Goal: Check status: Check status

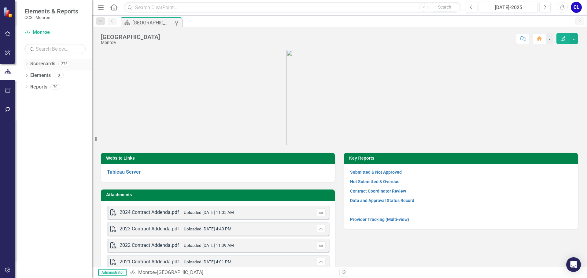
click at [26, 65] on icon at bounding box center [27, 64] width 2 height 3
click at [29, 76] on icon "Dropdown" at bounding box center [30, 75] width 5 height 4
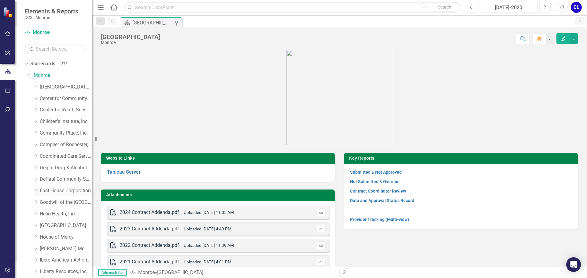
click at [35, 191] on icon "Dropdown" at bounding box center [36, 191] width 5 height 4
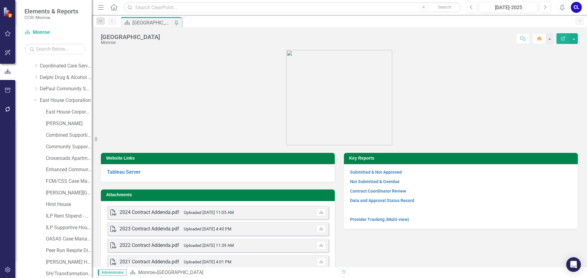
scroll to position [92, 0]
click at [59, 181] on link "FCM/CSS Case Management" at bounding box center [69, 180] width 46 height 7
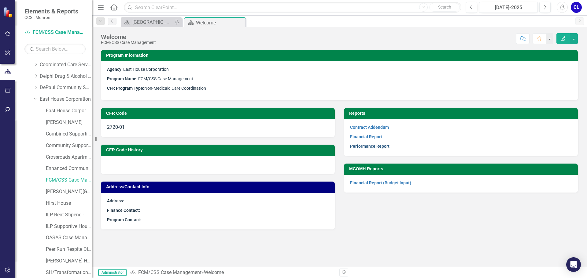
click at [376, 146] on link "Performance Report" at bounding box center [369, 146] width 39 height 5
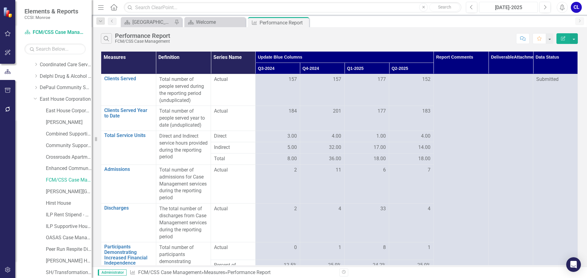
click at [495, 9] on div "[DATE]-2025" at bounding box center [508, 7] width 54 height 7
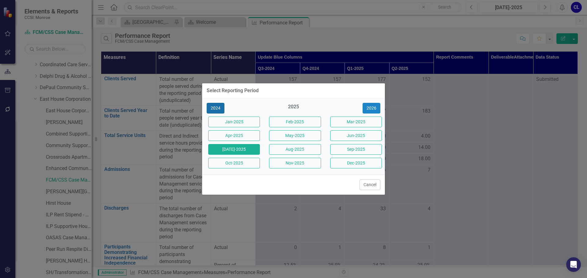
click at [214, 110] on button "2024" at bounding box center [216, 108] width 18 height 11
click at [222, 119] on button "Jan-2024" at bounding box center [234, 122] width 52 height 11
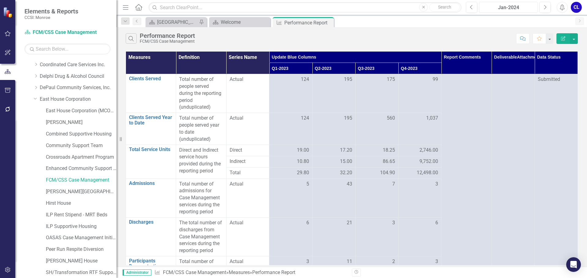
drag, startPoint x: 94, startPoint y: 180, endPoint x: 116, endPoint y: 182, distance: 22.7
click at [116, 182] on div "Resize" at bounding box center [118, 139] width 5 height 278
click at [83, 237] on link "OASAS Case Management Initiative" at bounding box center [81, 238] width 71 height 7
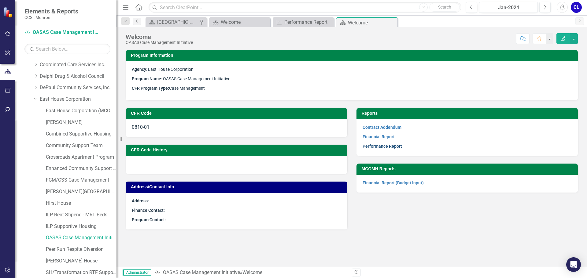
click at [375, 144] on link "Performance Report" at bounding box center [381, 146] width 39 height 5
